Goal: Navigation & Orientation: Find specific page/section

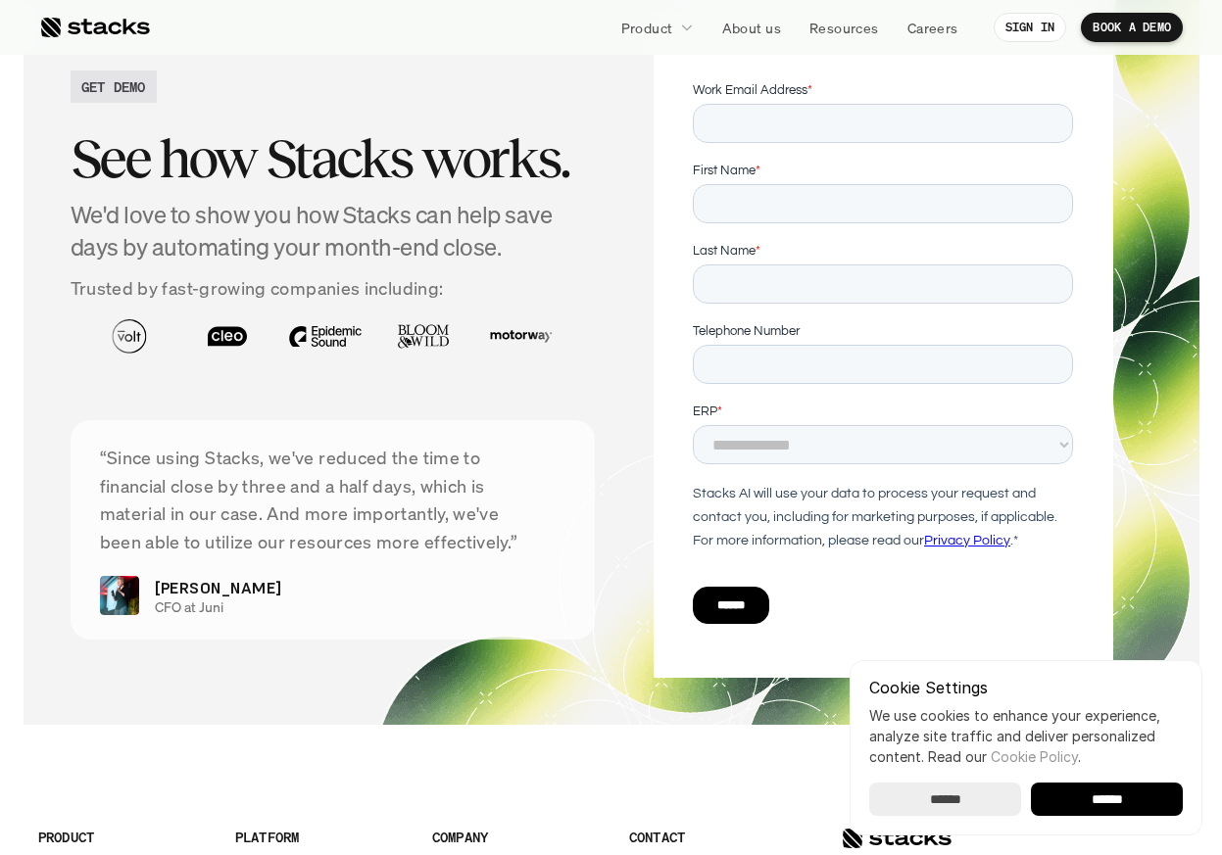
scroll to position [7108, 0]
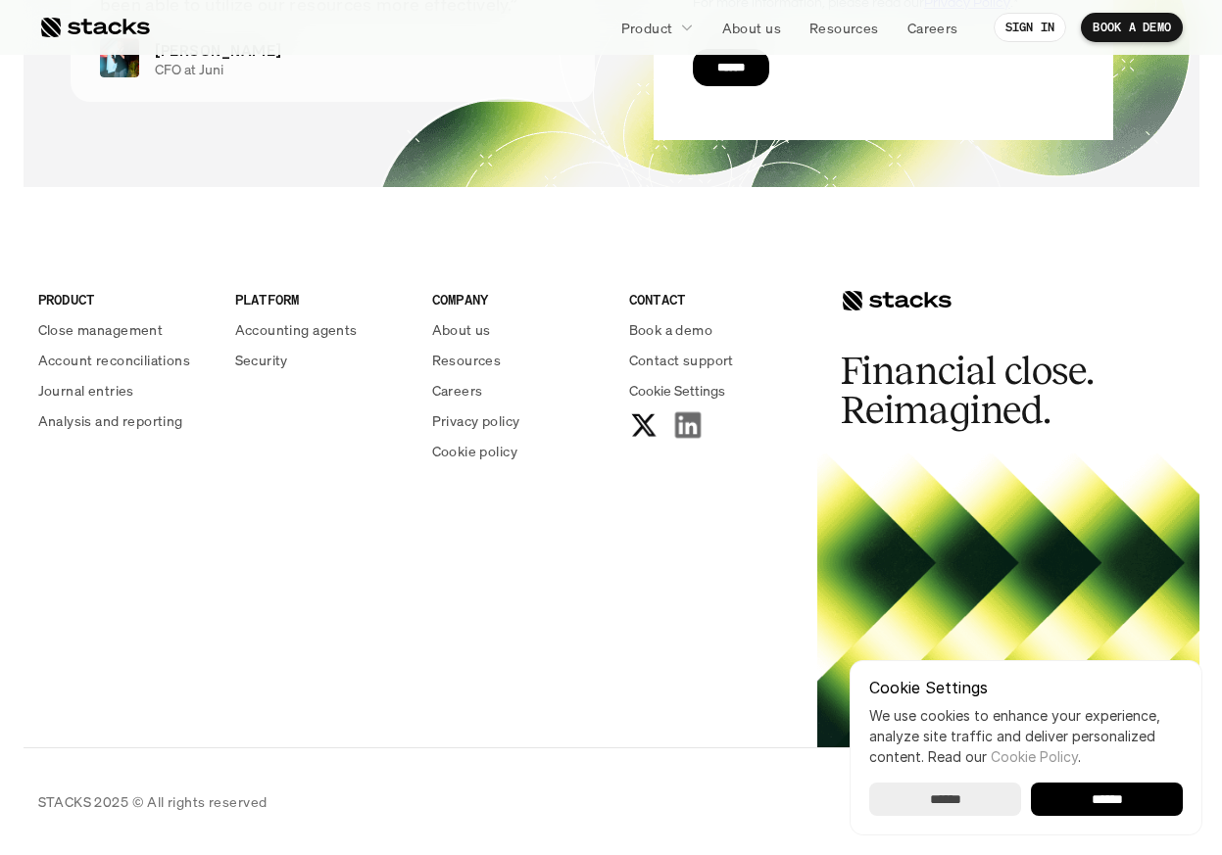
click at [691, 419] on use at bounding box center [686, 425] width 25 height 25
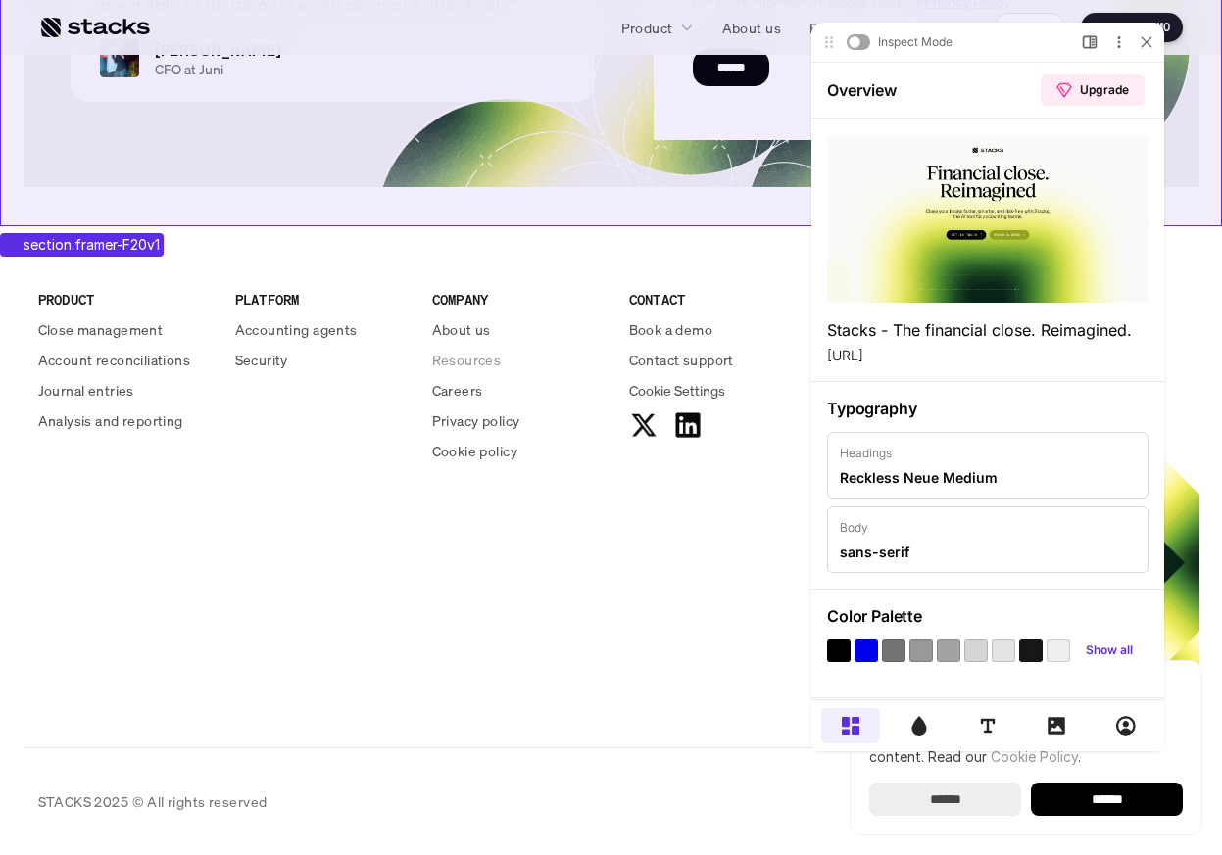
scroll to position [0, 0]
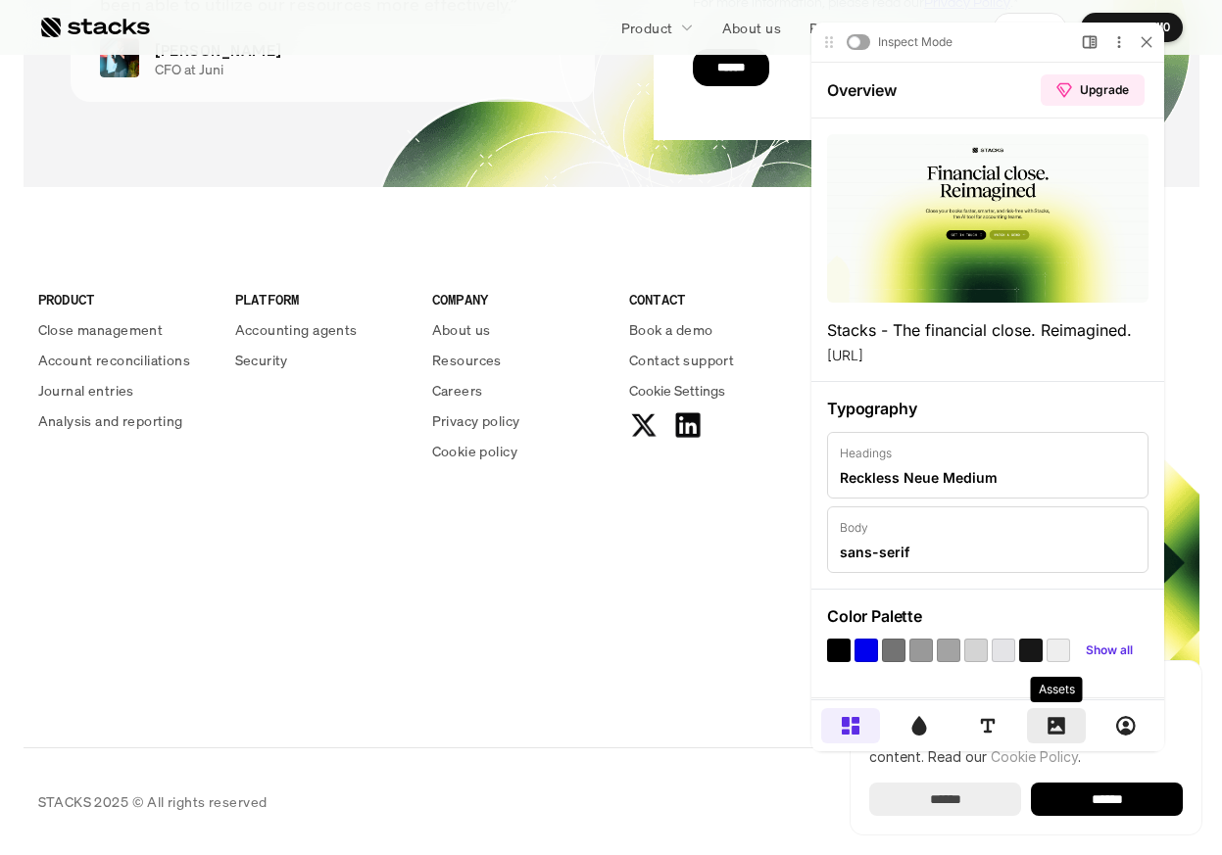
click at [1054, 728] on icon at bounding box center [1056, 726] width 18 height 18
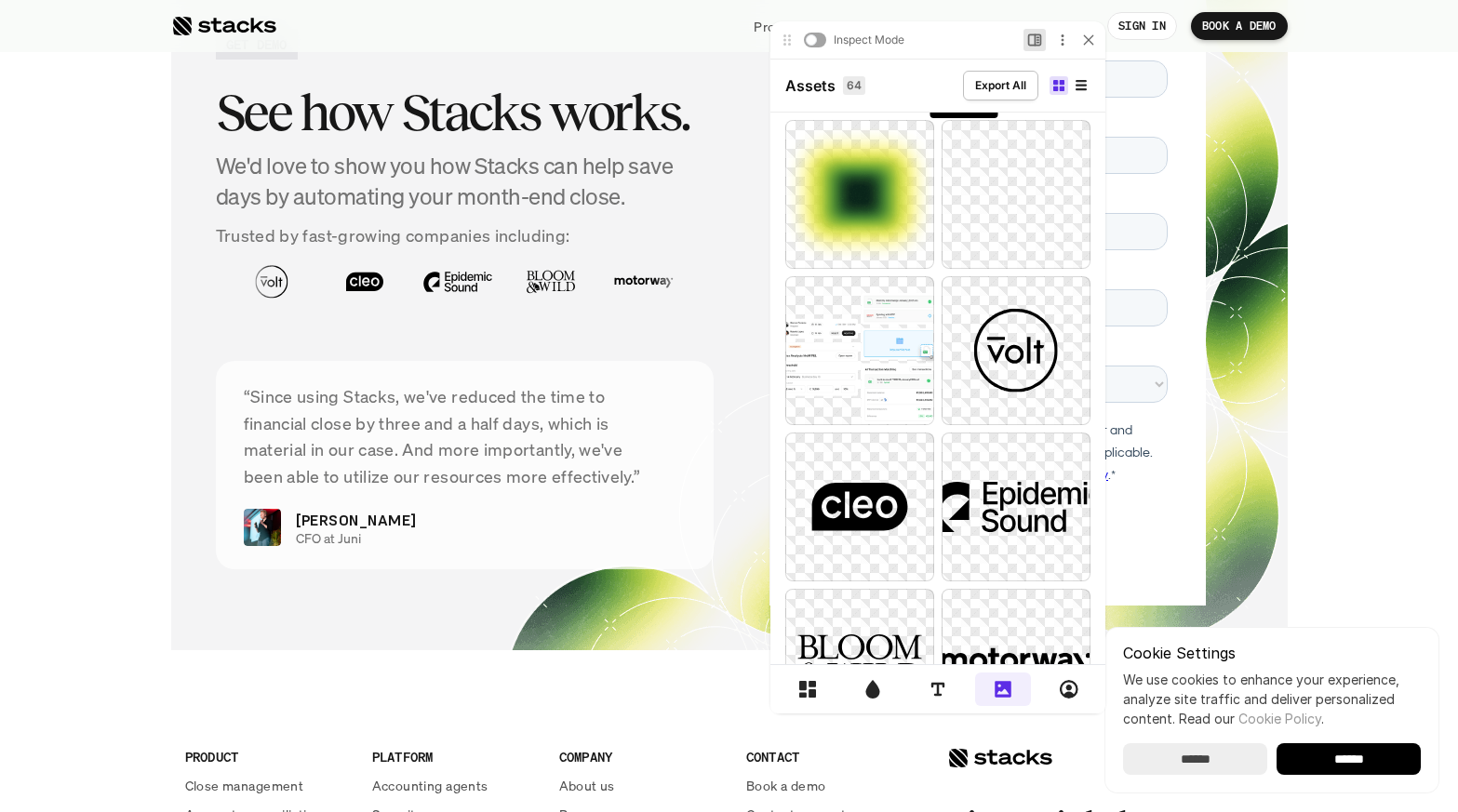
scroll to position [6247, 0]
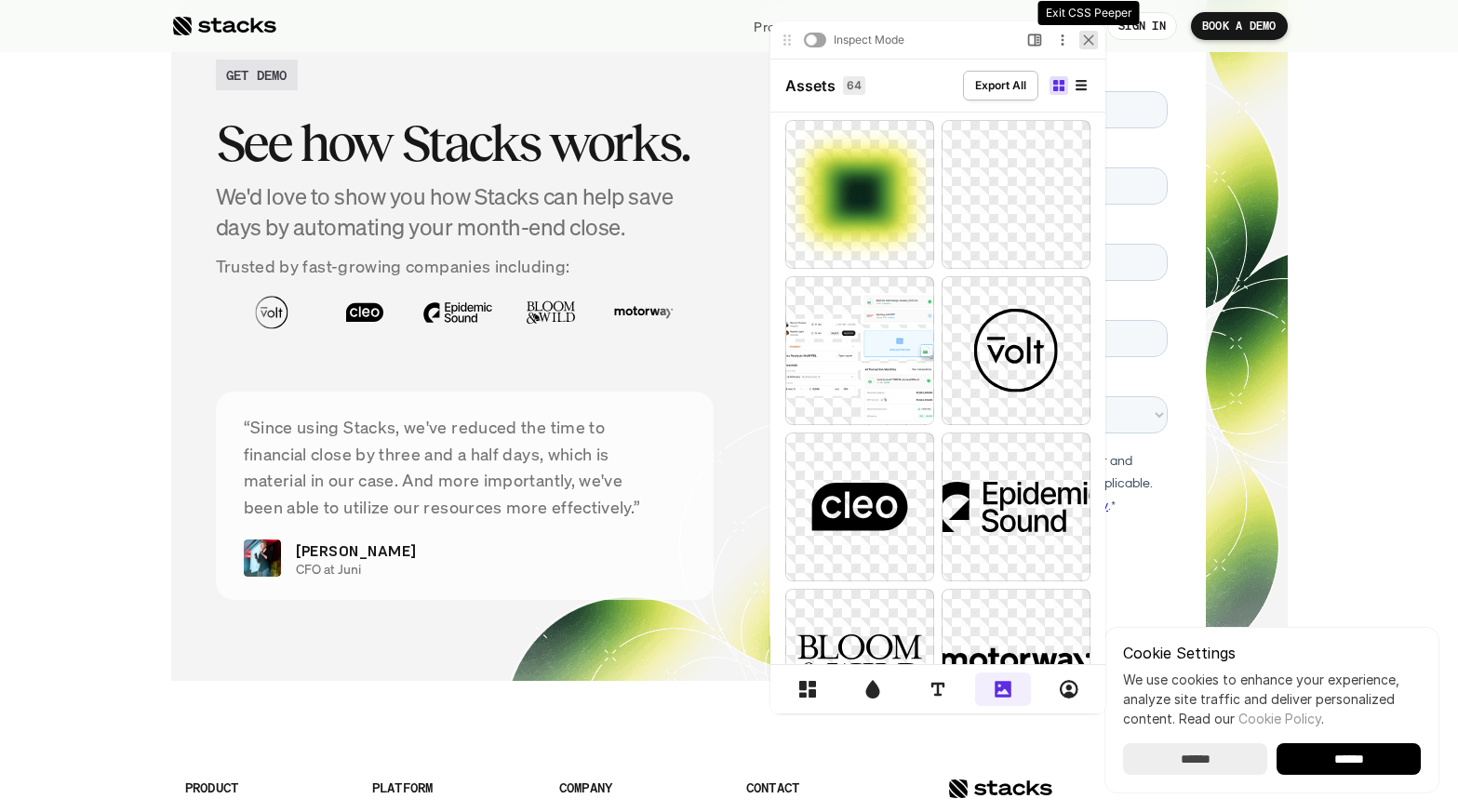
click at [1084, 36] on icon at bounding box center [1089, 40] width 11 height 11
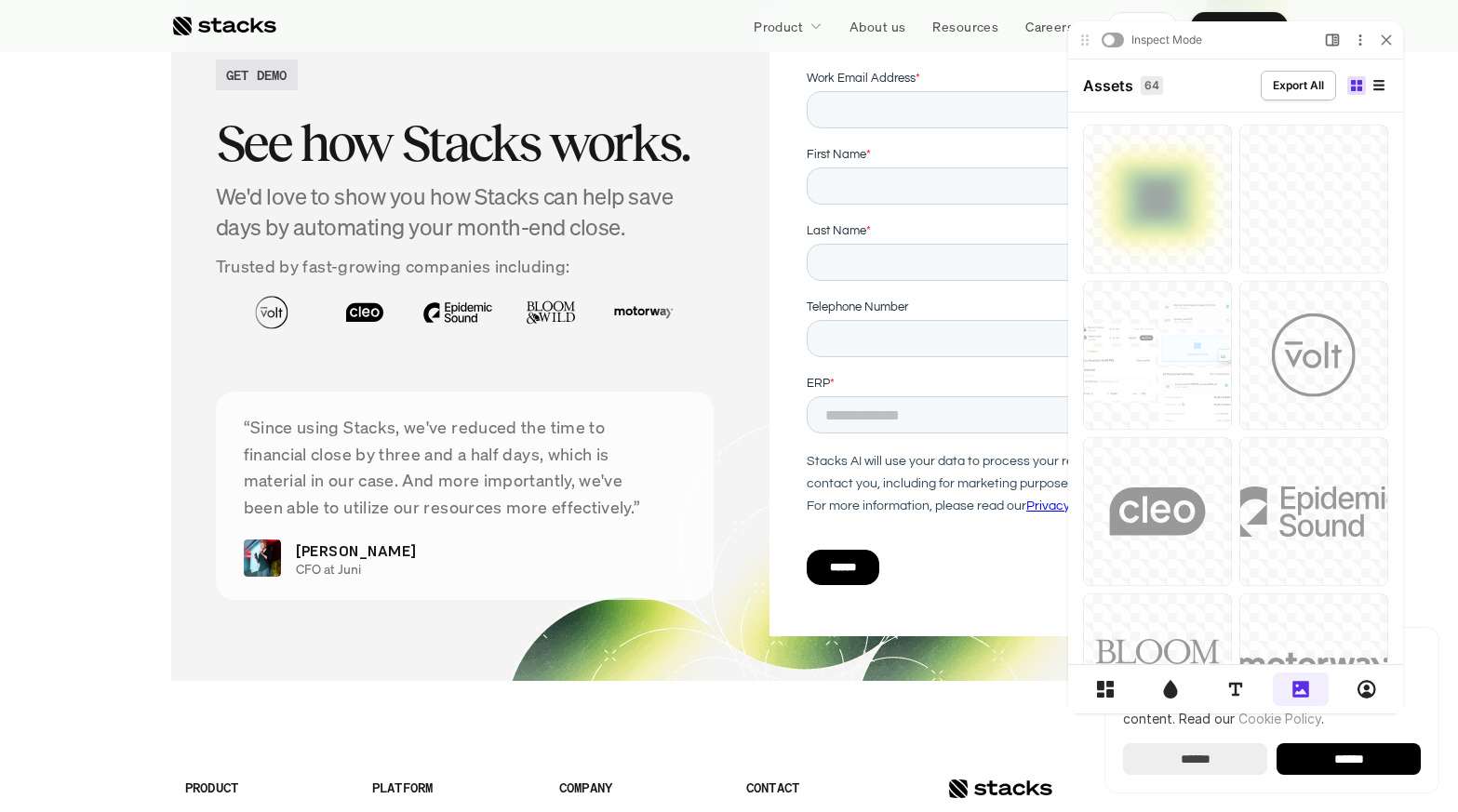
scroll to position [0, 0]
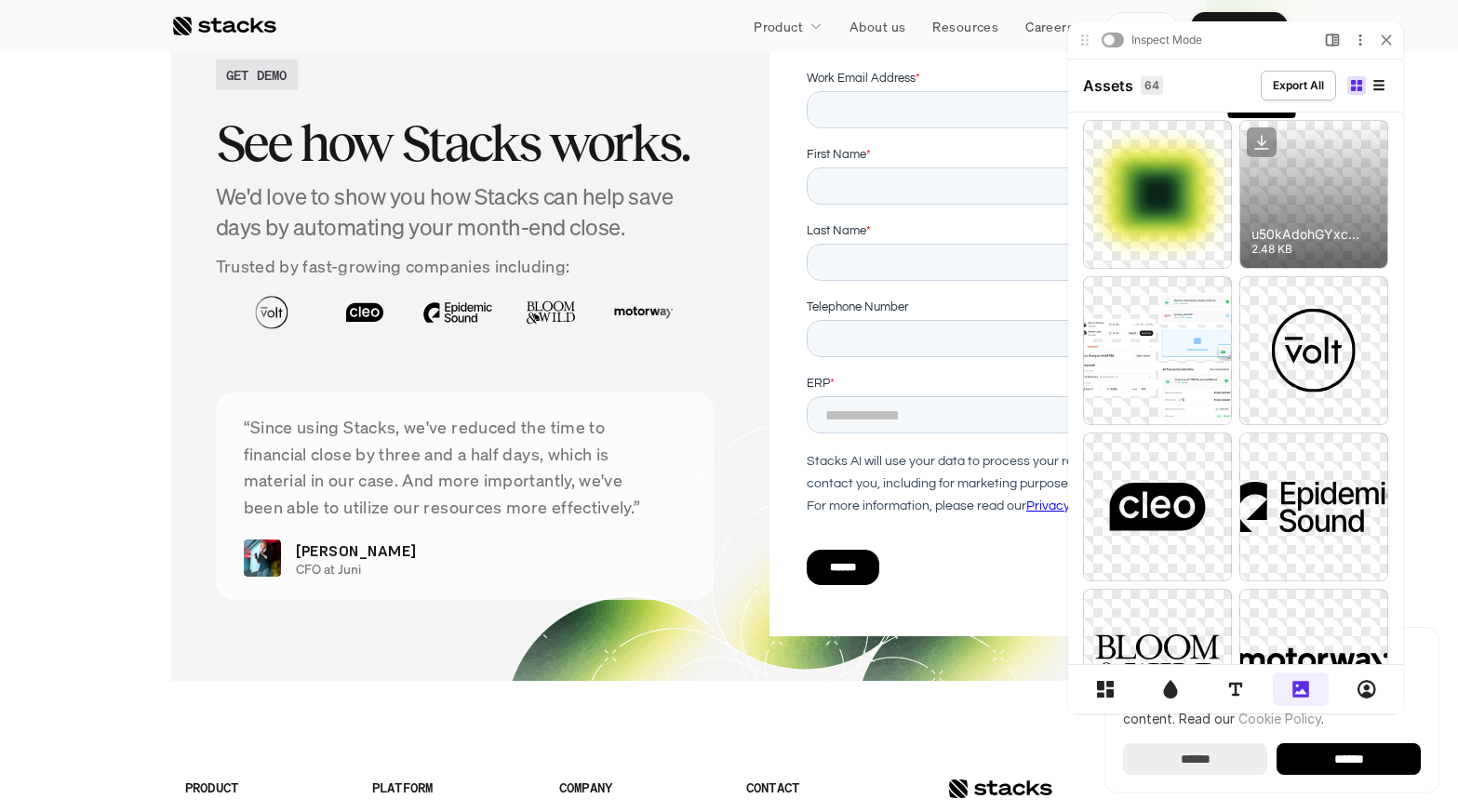
click at [1160, 137] on icon at bounding box center [1261, 142] width 29 height 29
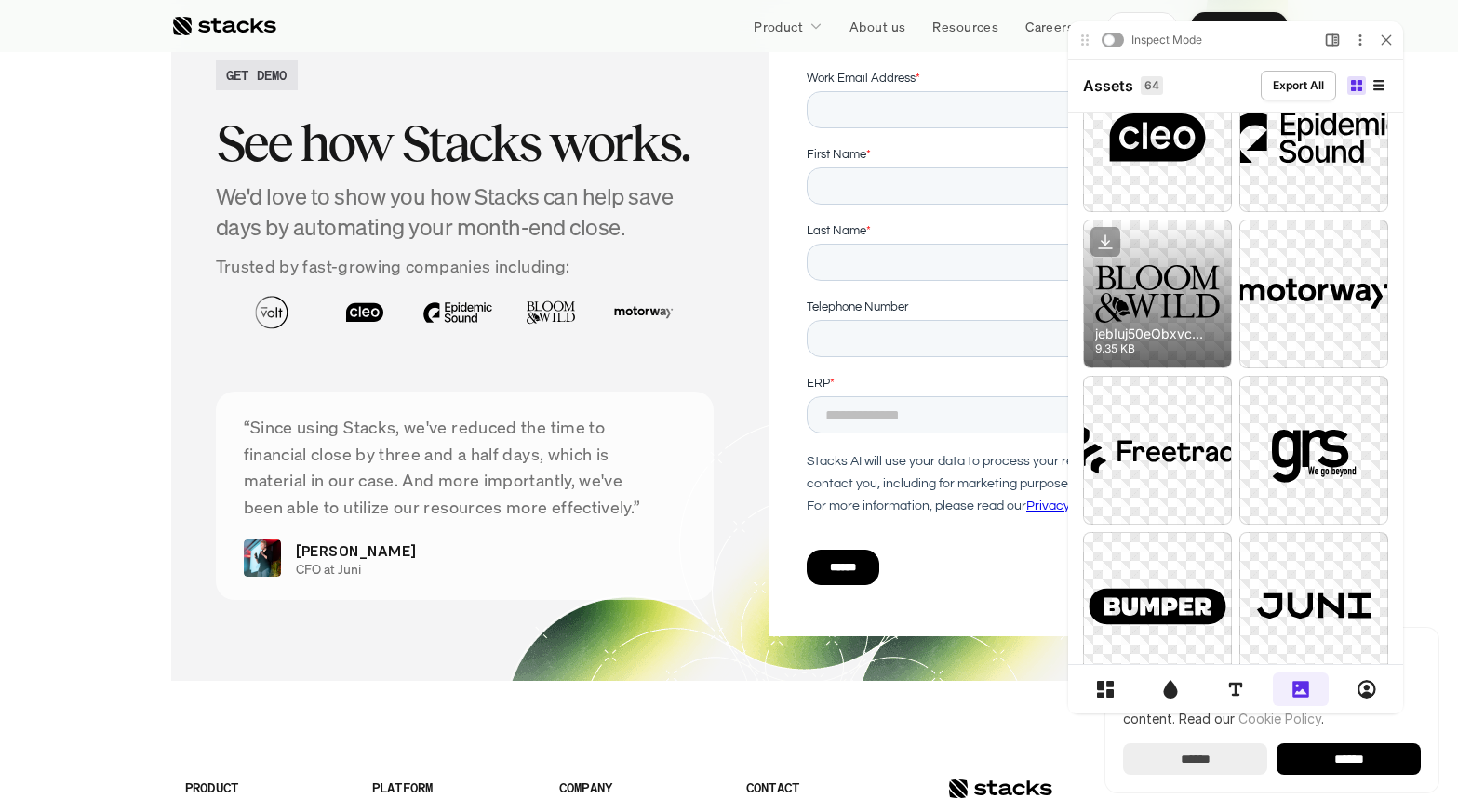
scroll to position [386, 0]
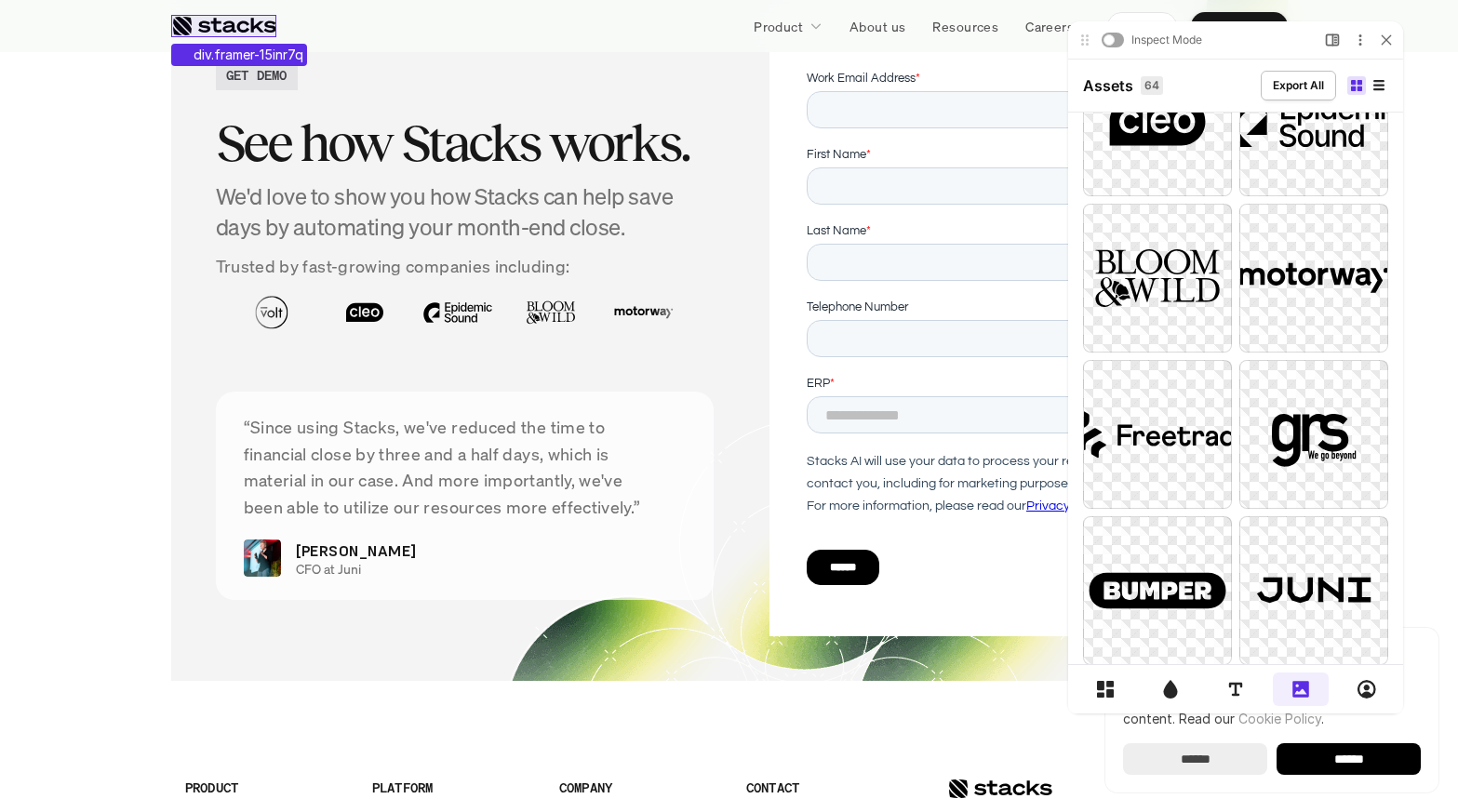
click at [236, 25] on div at bounding box center [223, 27] width 105 height 23
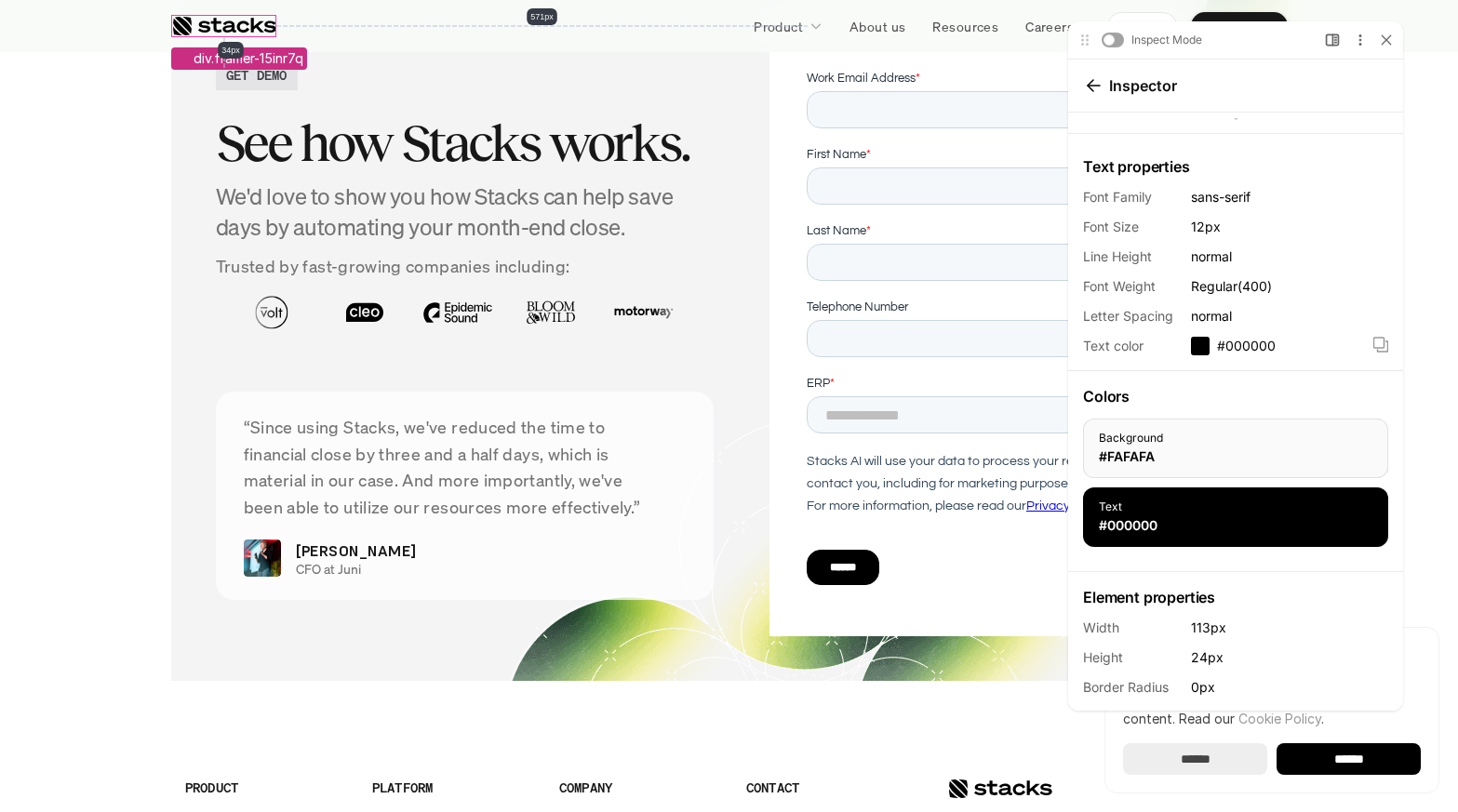
scroll to position [0, 0]
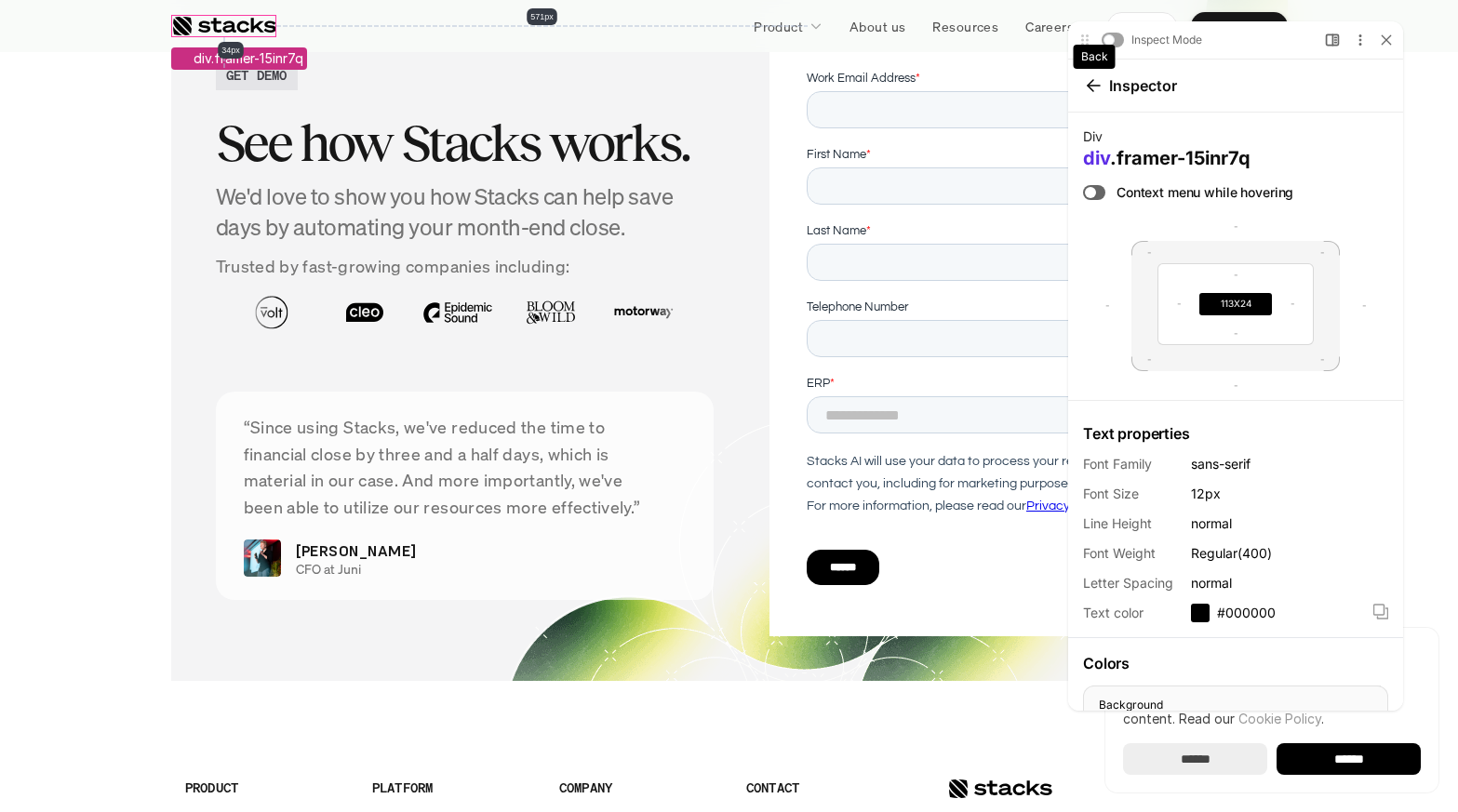
click at [1087, 84] on icon at bounding box center [1094, 85] width 15 height 15
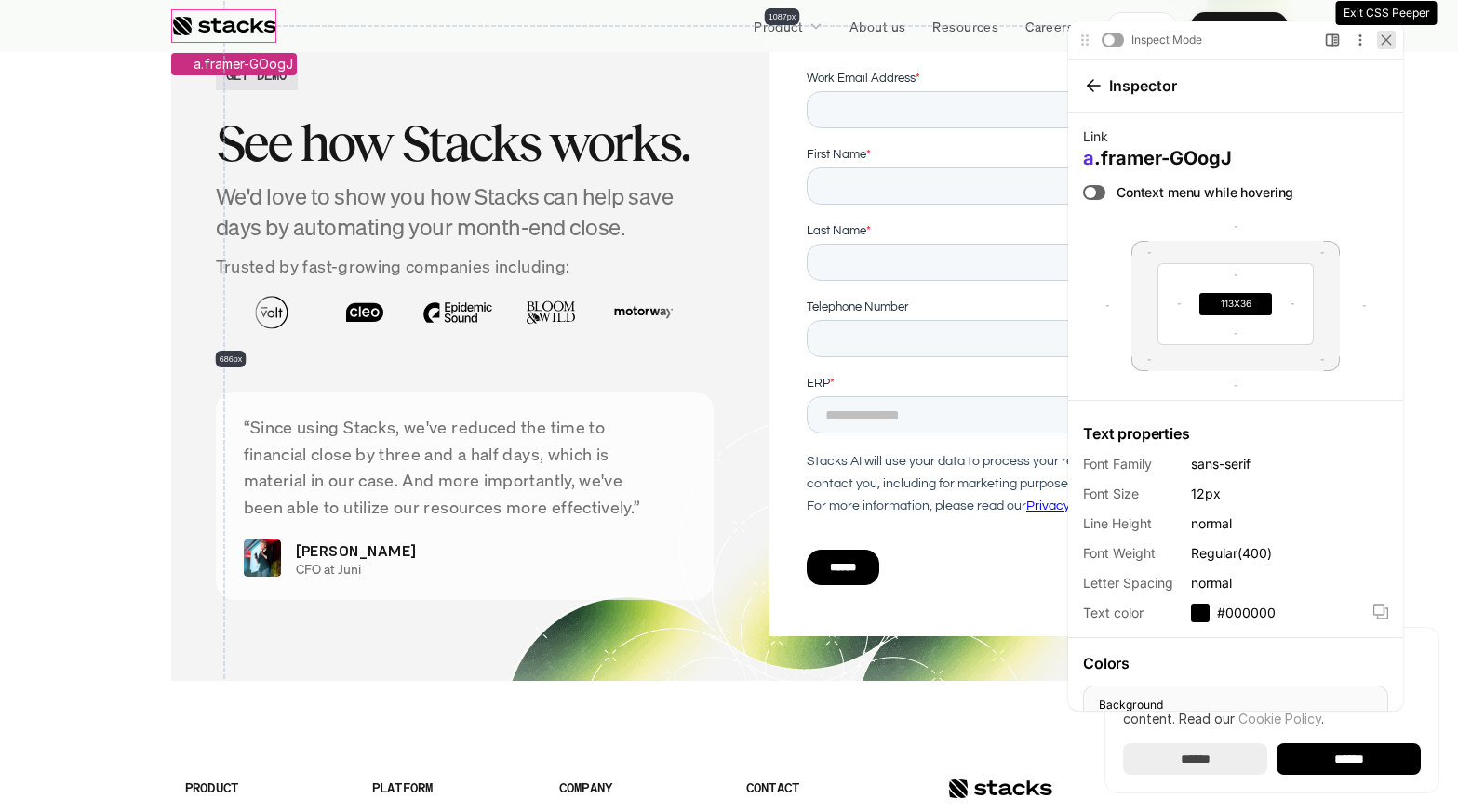
click at [1160, 42] on icon at bounding box center [1387, 40] width 11 height 11
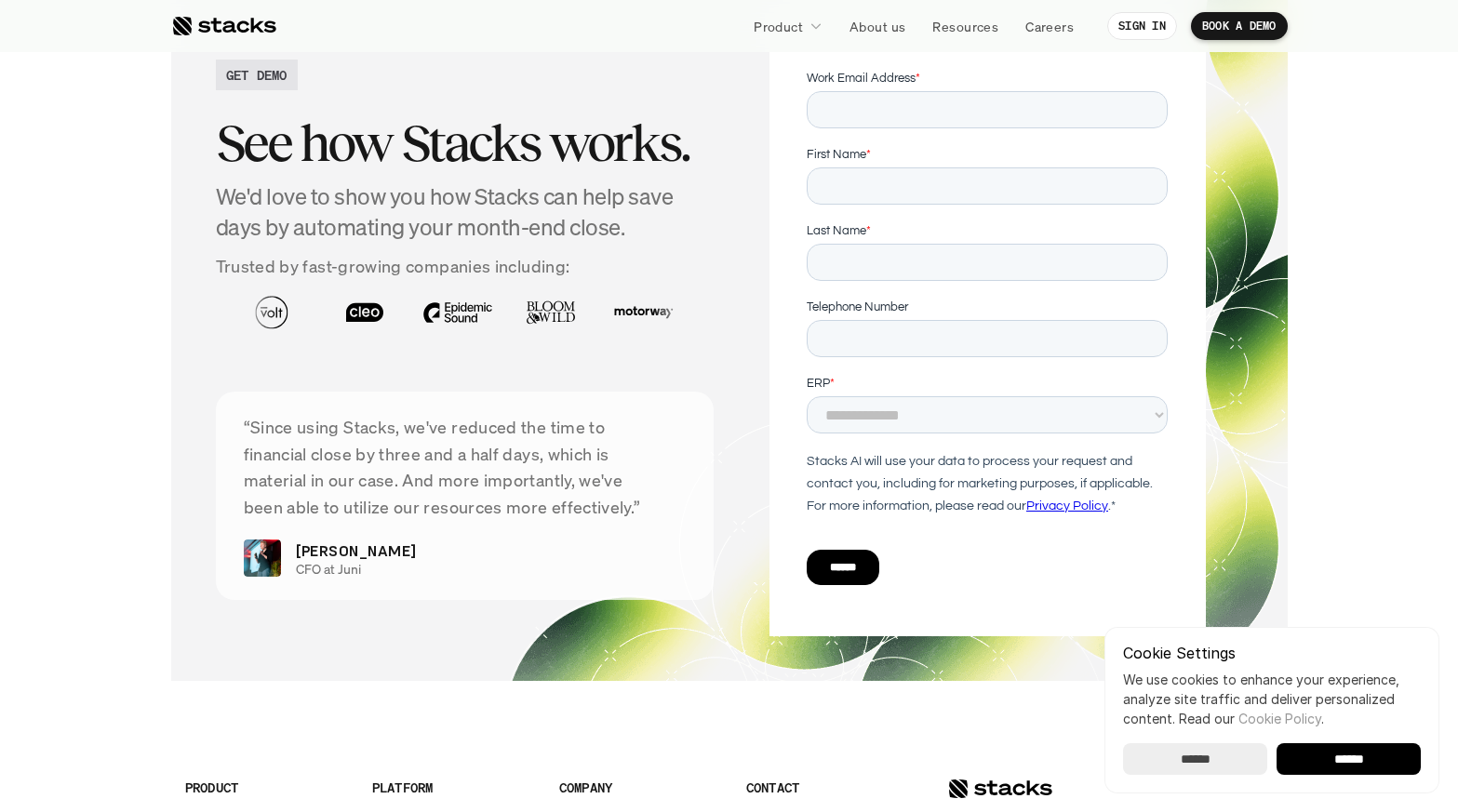
click at [242, 26] on div at bounding box center [223, 27] width 105 height 23
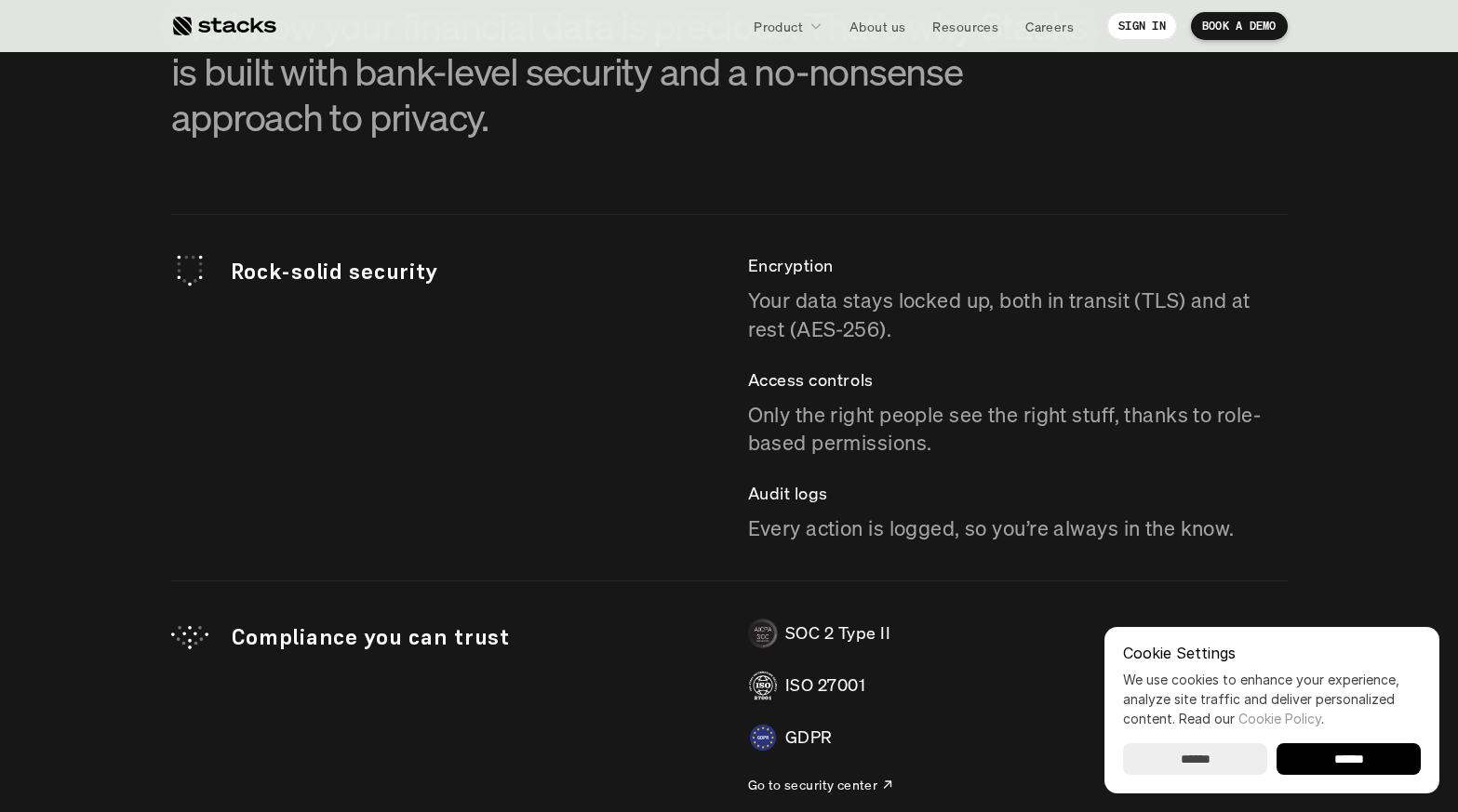
scroll to position [5285, 0]
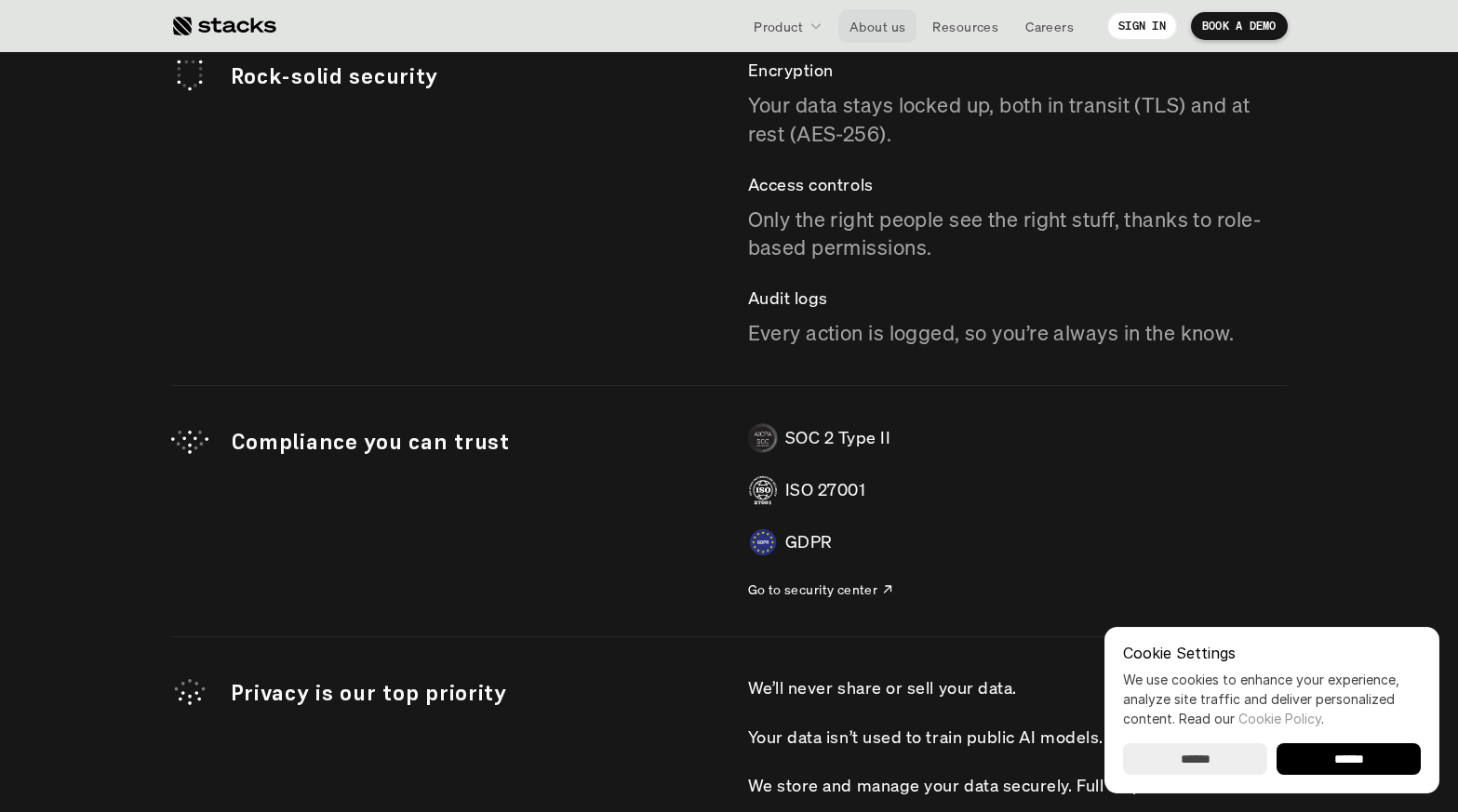
click at [878, 31] on p "About us" at bounding box center [878, 27] width 56 height 20
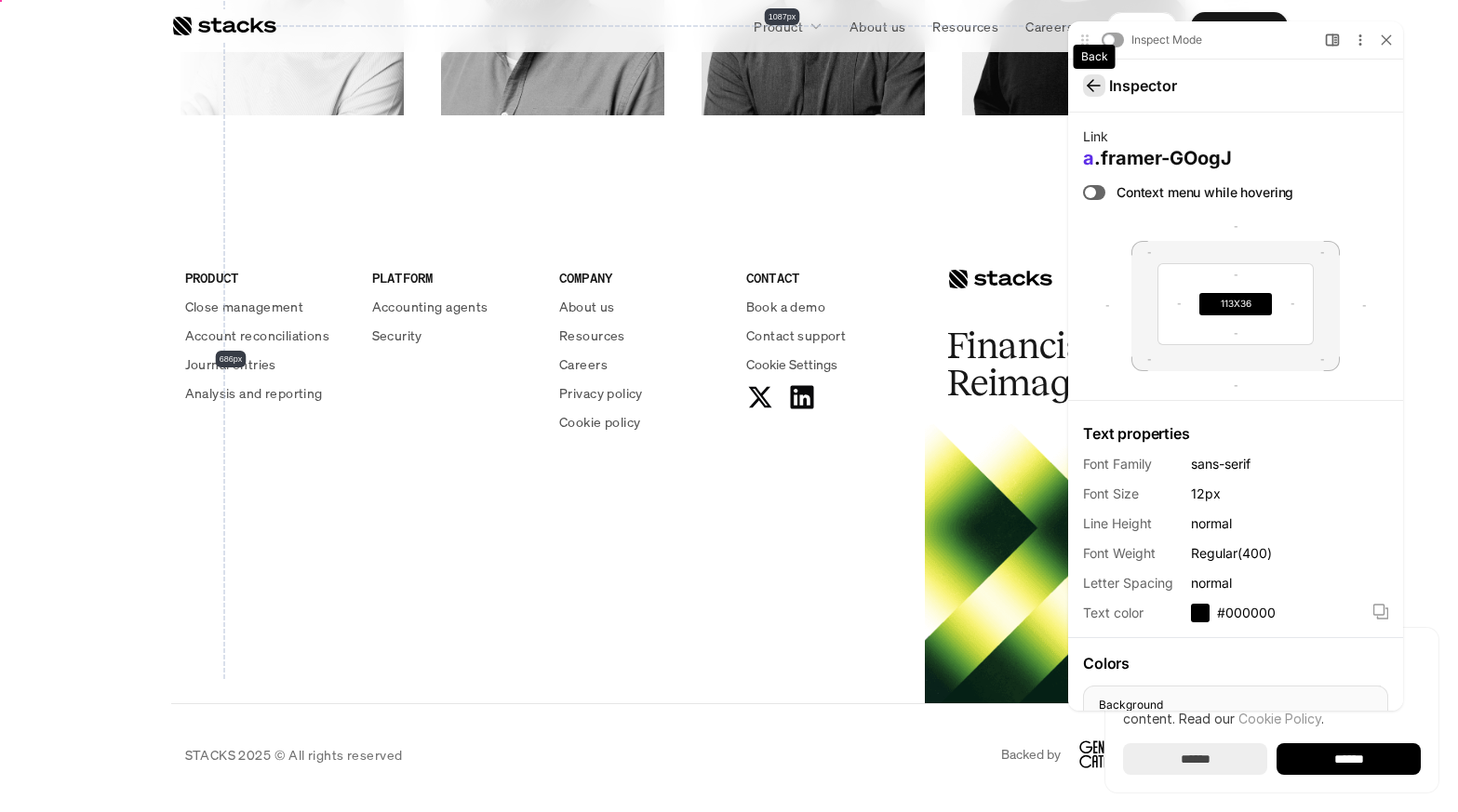
click at [1098, 85] on icon at bounding box center [1093, 85] width 12 height 0
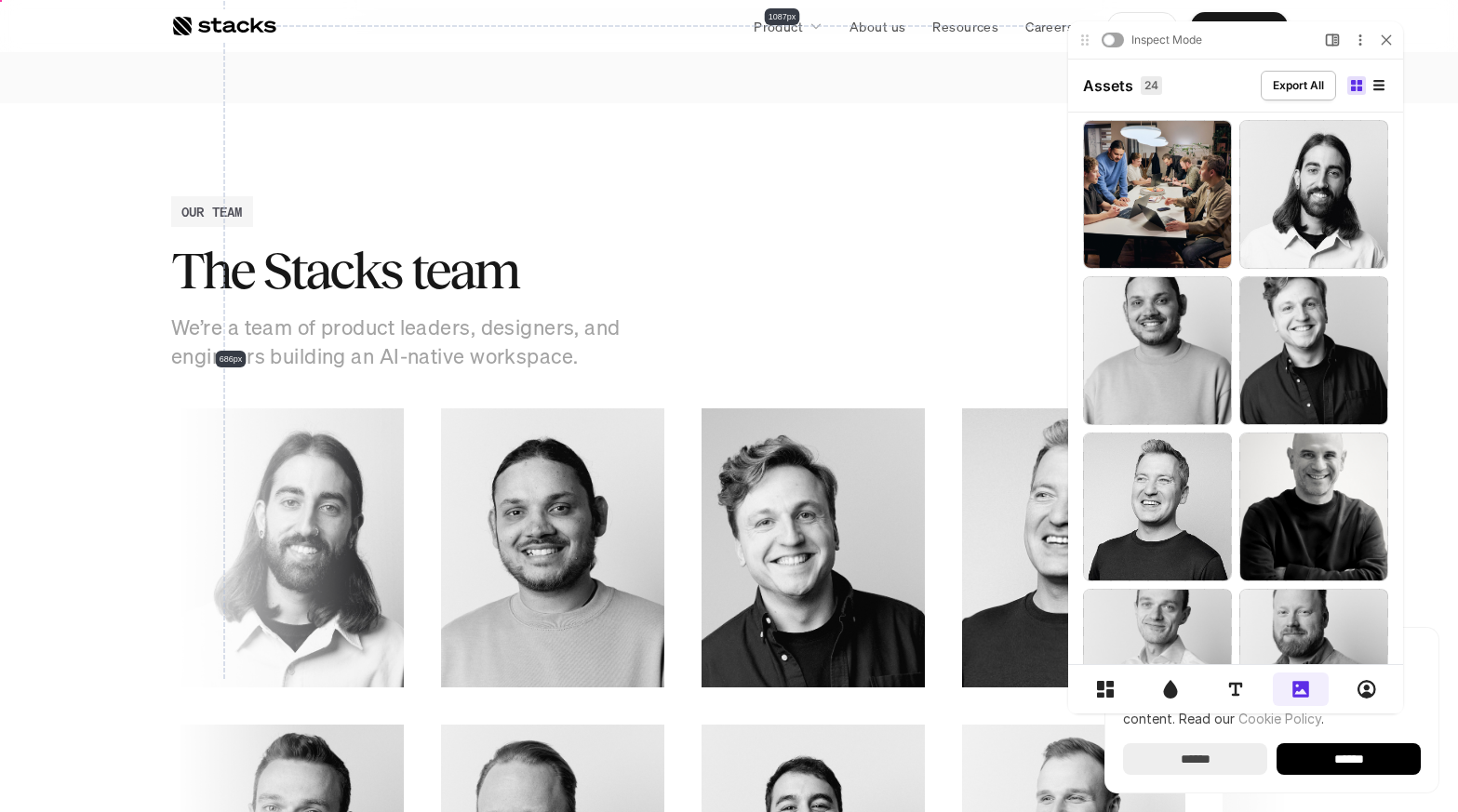
scroll to position [2351, 0]
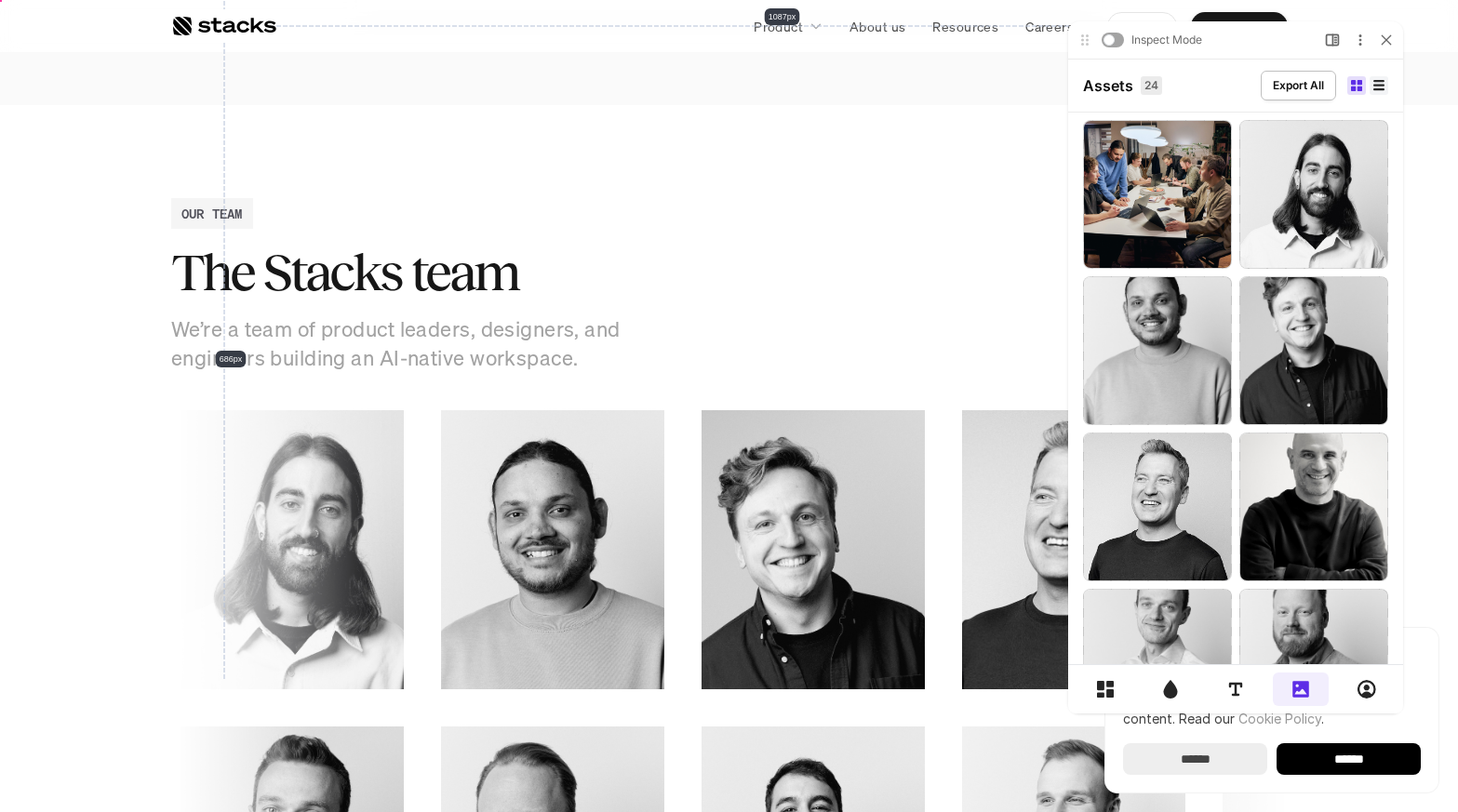
click at [1160, 83] on icon at bounding box center [1379, 85] width 11 height 11
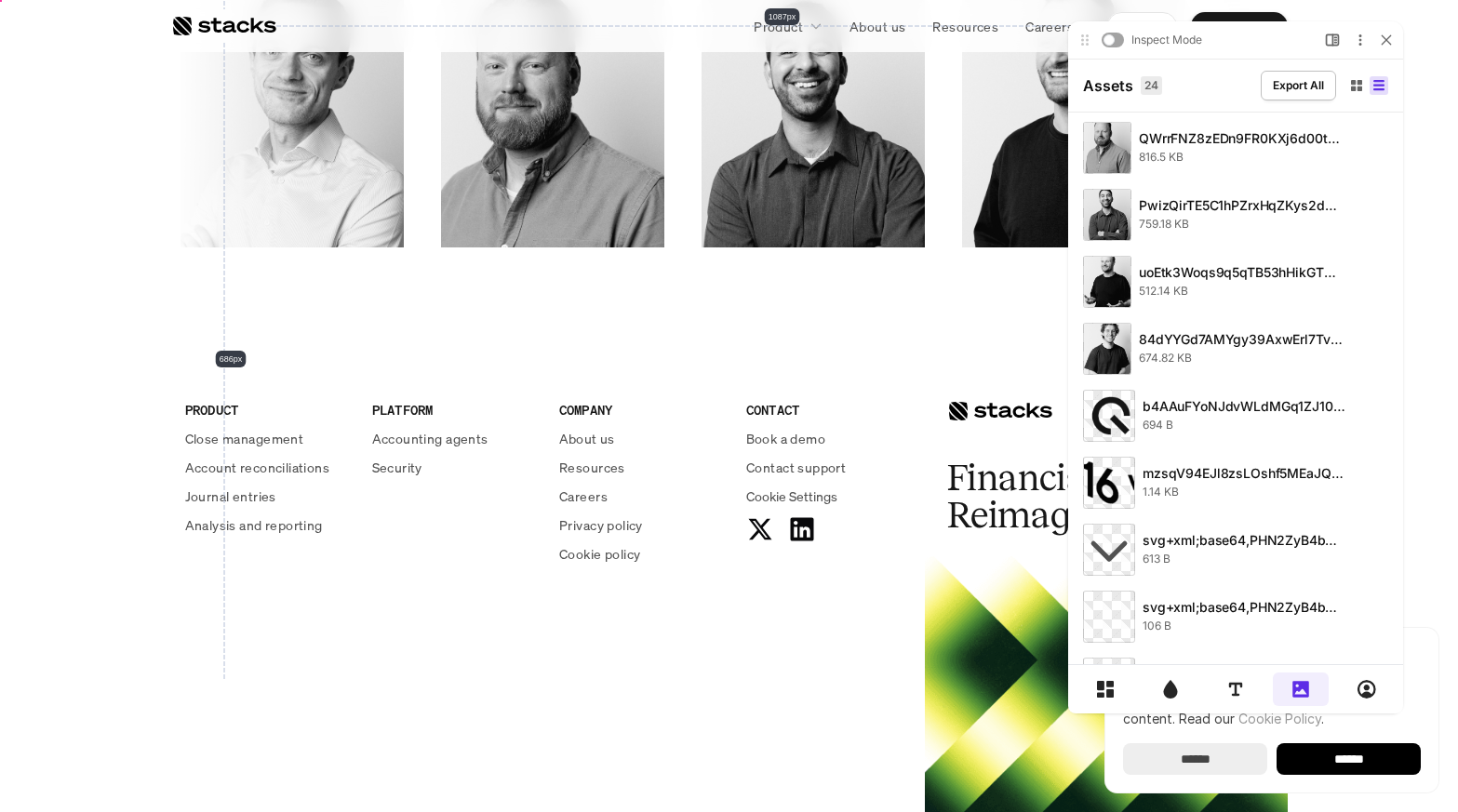
scroll to position [0, 0]
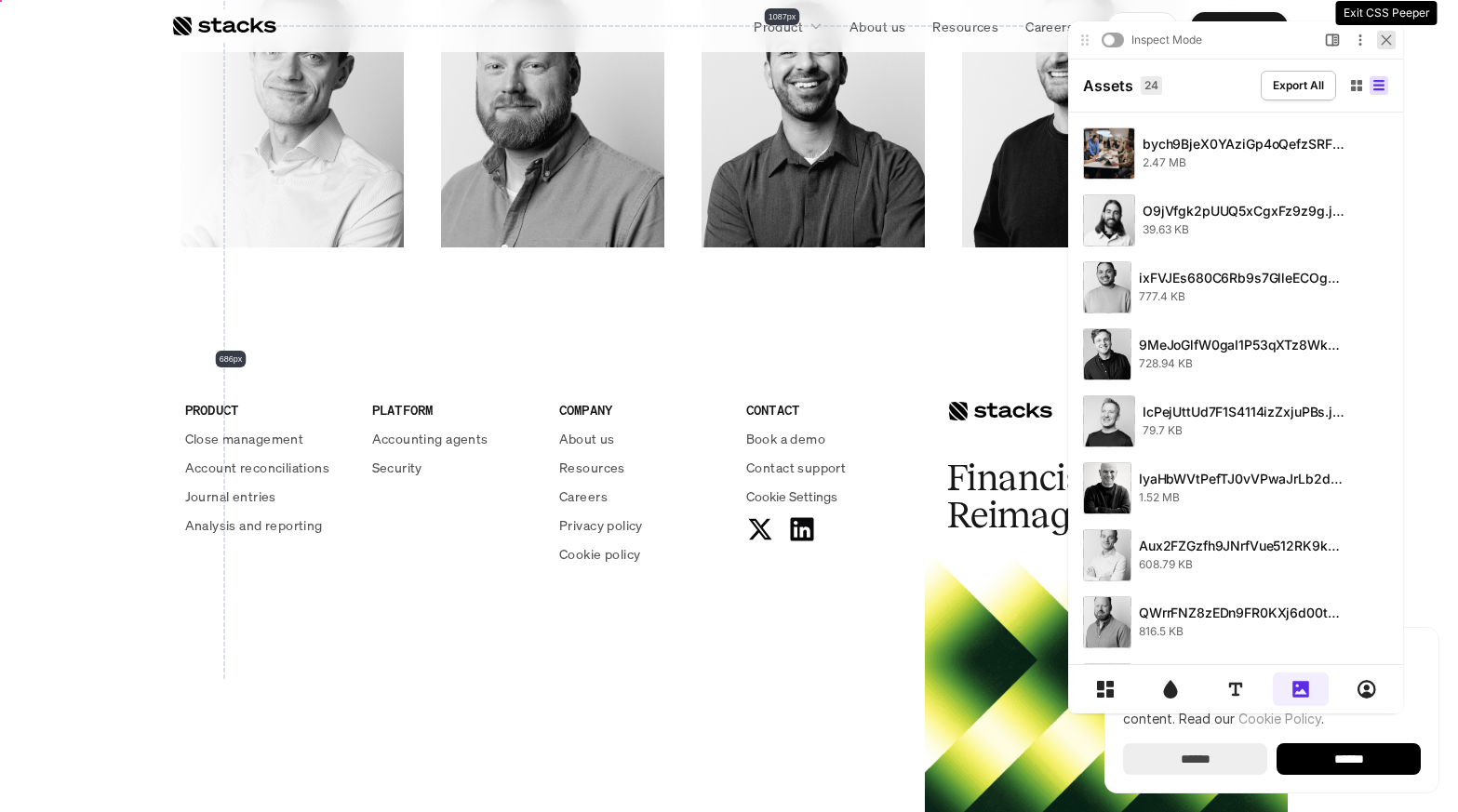
click at [1160, 44] on icon at bounding box center [1387, 40] width 11 height 11
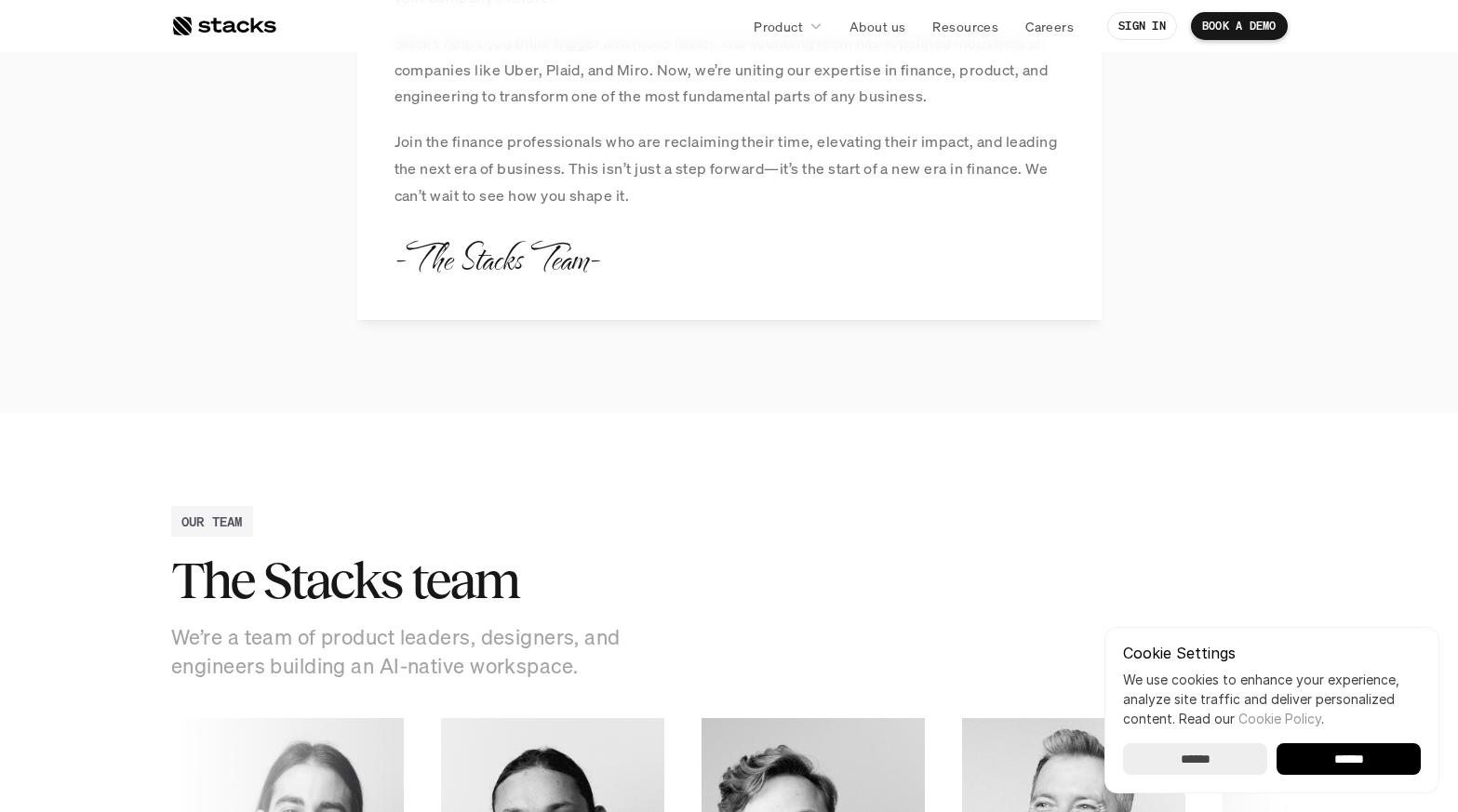
scroll to position [3257, 0]
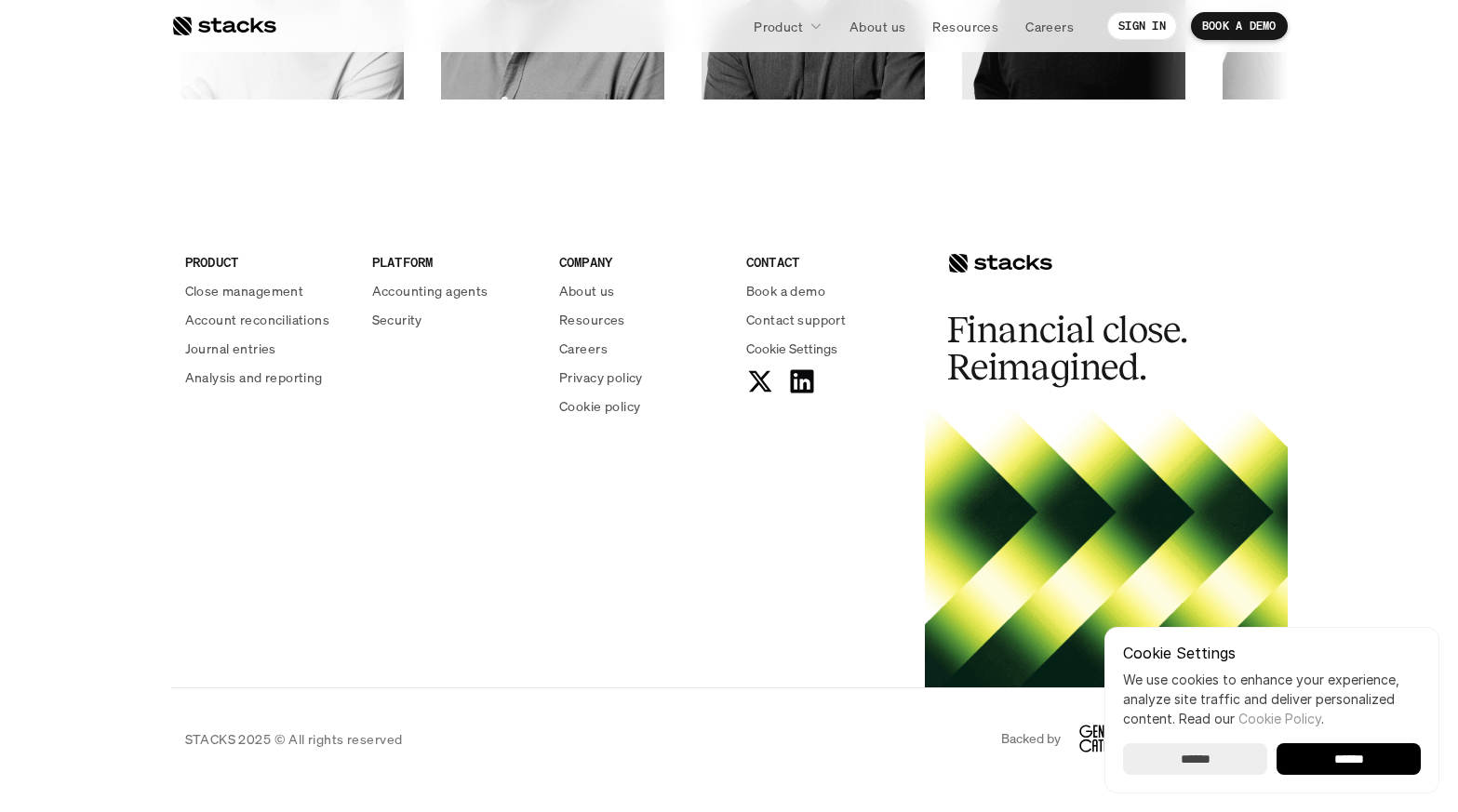
drag, startPoint x: 999, startPoint y: 261, endPoint x: 976, endPoint y: 264, distance: 23.2
click at [999, 261] on div at bounding box center [999, 264] width 105 height 23
drag, startPoint x: 965, startPoint y: 257, endPoint x: 1001, endPoint y: 225, distance: 48.2
click at [1002, 225] on div "Financial close. Reimagined." at bounding box center [1107, 300] width 363 height 216
click at [728, 200] on div "PRODUCT Close management Account reconciliations Journal entries Analysis and r…" at bounding box center [548, 342] width 754 height 298
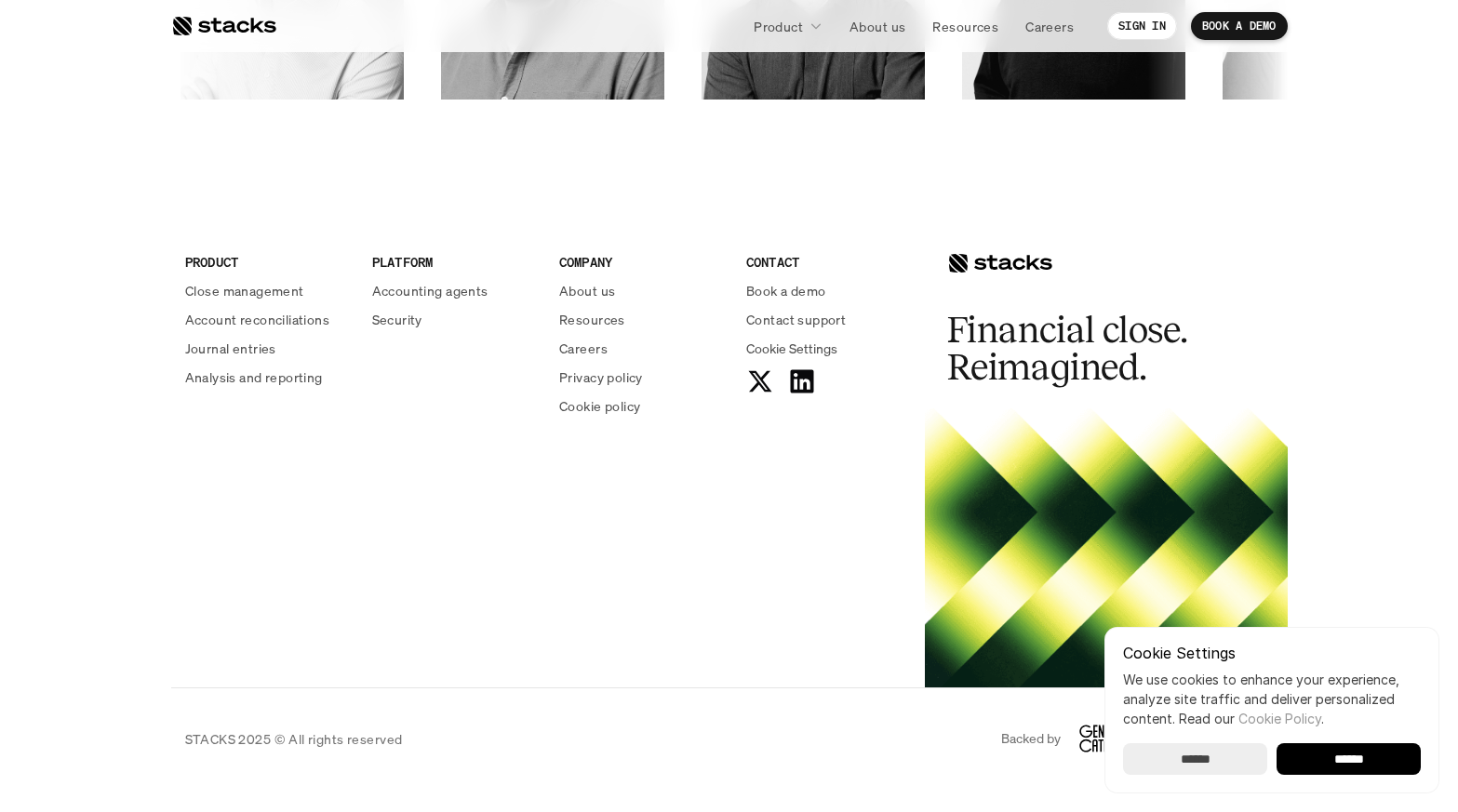
drag, startPoint x: 1024, startPoint y: 262, endPoint x: 951, endPoint y: 217, distance: 85.8
click at [1024, 262] on div at bounding box center [999, 264] width 105 height 23
click at [809, 379] on use at bounding box center [801, 381] width 24 height 24
drag, startPoint x: 1126, startPoint y: 261, endPoint x: 1062, endPoint y: 271, distance: 64.8
click at [1122, 262] on div "Financial close. Reimagined." at bounding box center [1107, 300] width 363 height 216
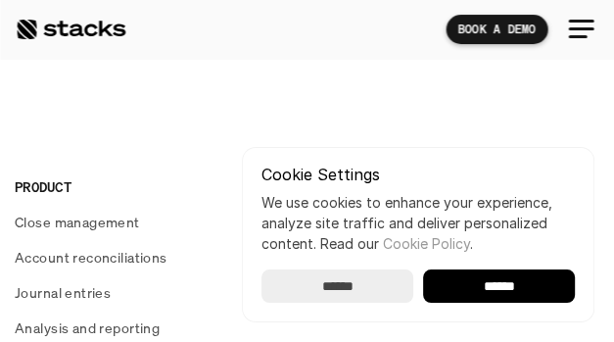
scroll to position [2685, 0]
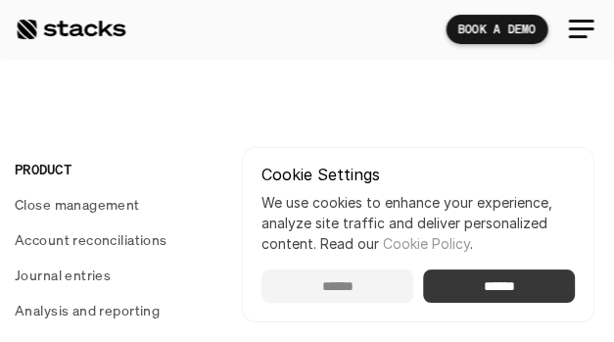
drag, startPoint x: 360, startPoint y: 283, endPoint x: 393, endPoint y: 204, distance: 86.1
click at [360, 283] on input "******" at bounding box center [338, 285] width 152 height 33
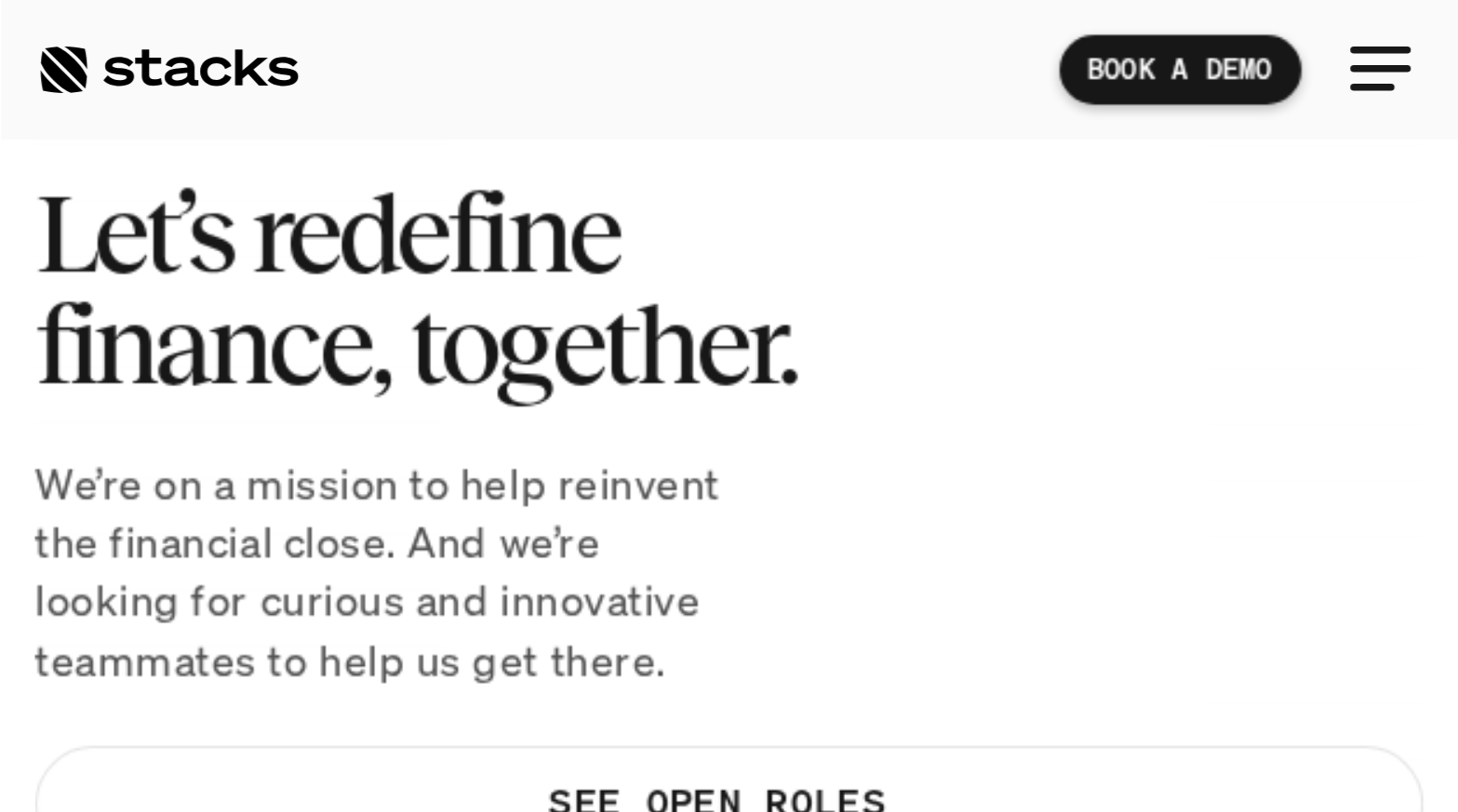
scroll to position [0, 0]
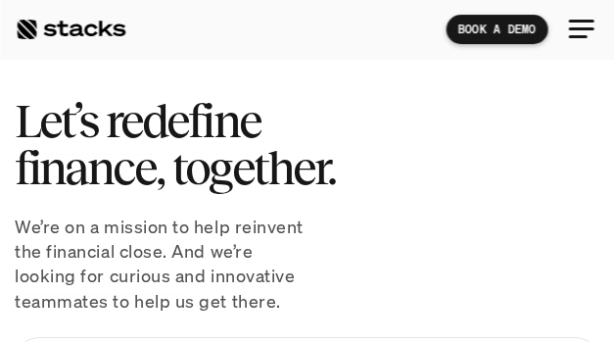
drag, startPoint x: 78, startPoint y: 25, endPoint x: -41, endPoint y: 327, distance: 324.6
click at [228, 110] on h1 "Let’s redefine finance, together." at bounding box center [307, 144] width 585 height 94
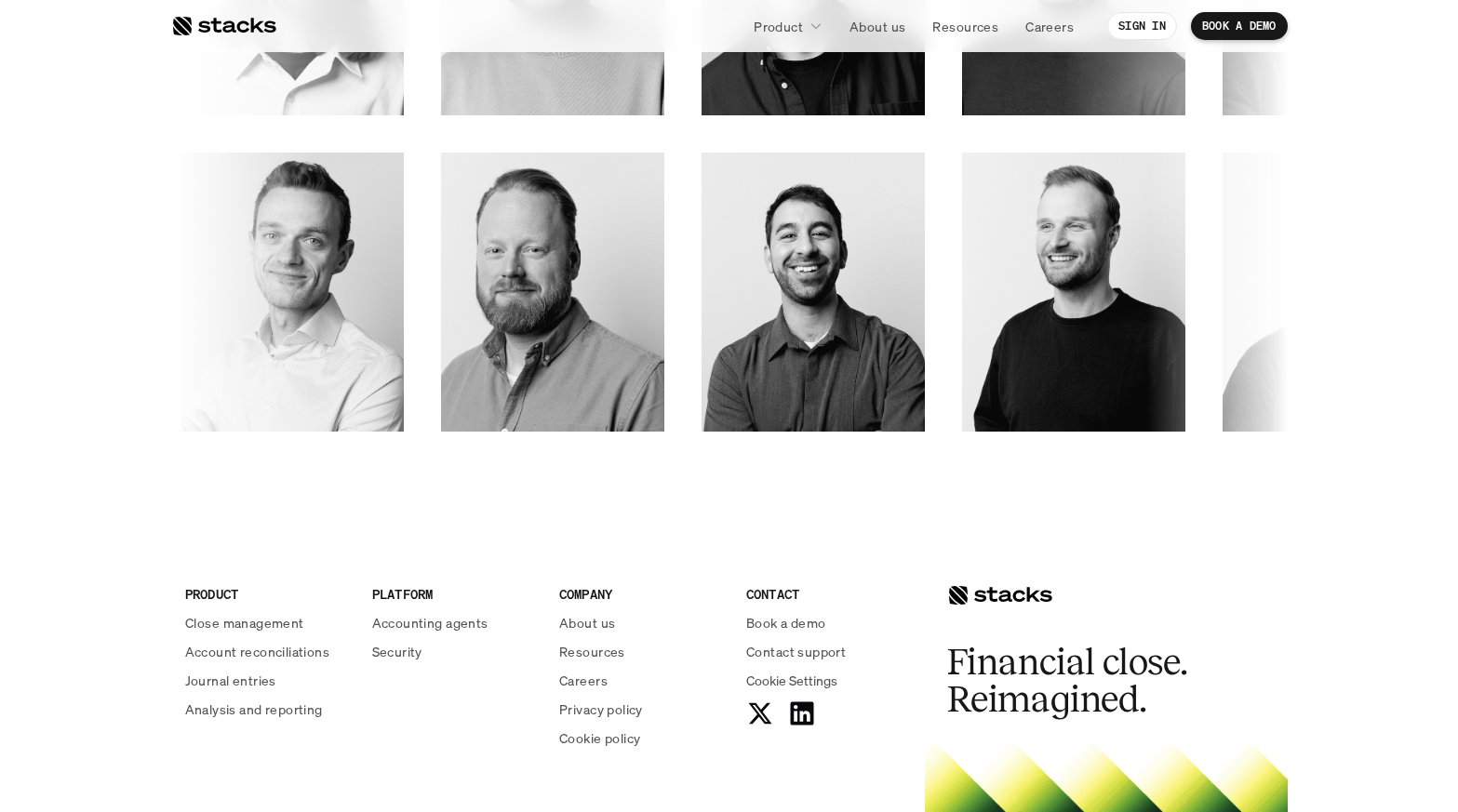
scroll to position [2922, 0]
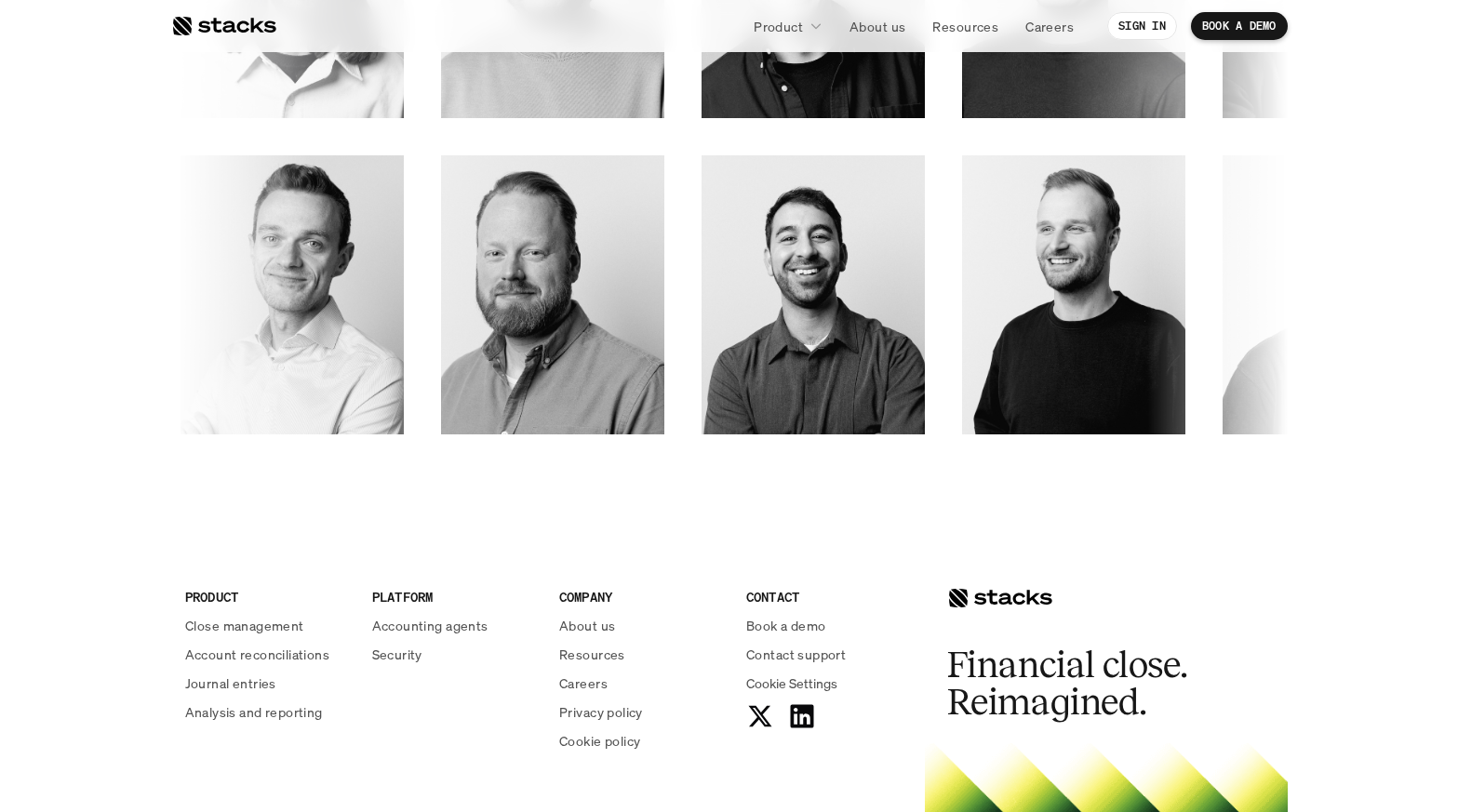
drag, startPoint x: 968, startPoint y: 595, endPoint x: 921, endPoint y: 538, distance: 73.9
click at [900, 528] on div "PRODUCT Close management Account reconciliations Journal entries Analysis and r…" at bounding box center [729, 775] width 1117 height 495
drag, startPoint x: 993, startPoint y: 595, endPoint x: 1137, endPoint y: 623, distance: 146.7
click at [909, 598] on div "PRODUCT Close management Account reconciliations Journal entries Analysis and r…" at bounding box center [729, 775] width 1117 height 495
click at [1137, 623] on div "Financial close. Reimagined." at bounding box center [1107, 635] width 363 height 216
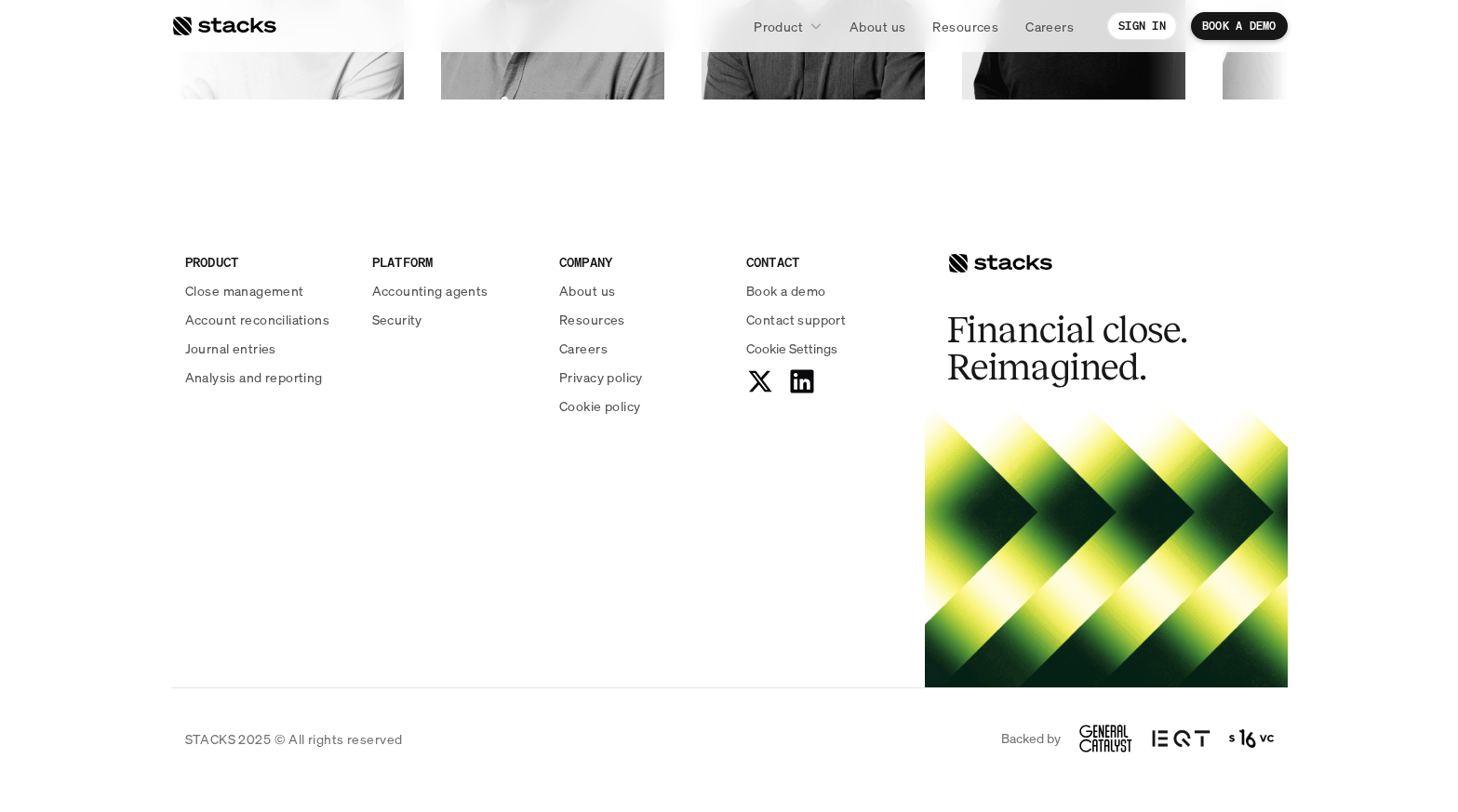
scroll to position [3224, 0]
